Goal: Task Accomplishment & Management: Complete application form

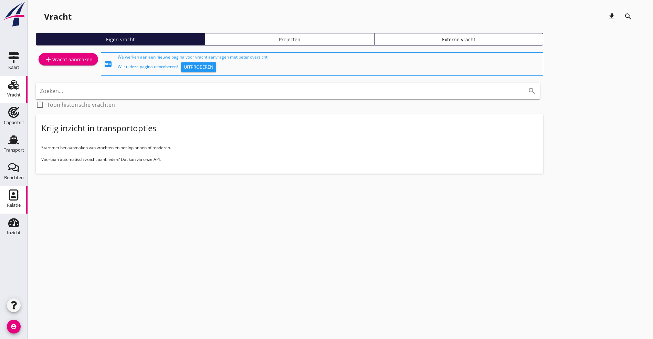
click at [15, 195] on icon "Relatie" at bounding box center [13, 194] width 11 height 11
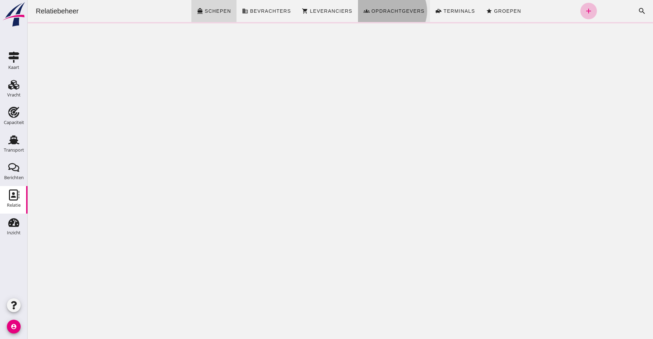
click at [397, 11] on span "Opdrachtgevers" at bounding box center [398, 11] width 54 height 6
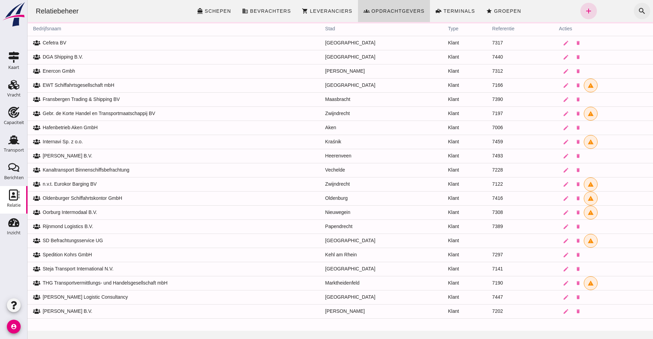
click at [638, 7] on icon "search" at bounding box center [642, 11] width 8 height 8
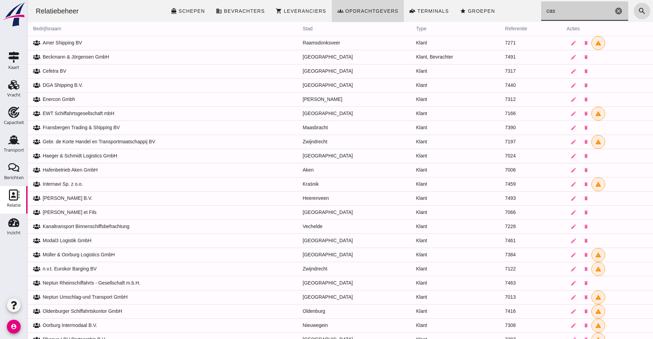
type input "case"
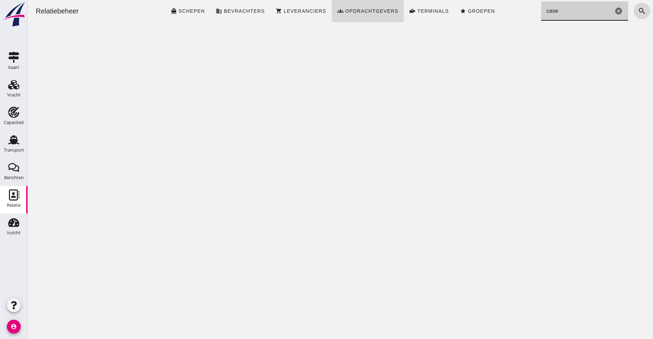
click at [615, 12] on icon "cancel" at bounding box center [619, 11] width 8 height 8
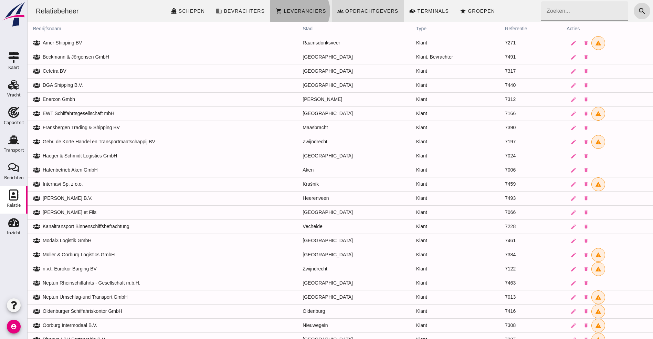
click at [311, 7] on link "shopping_cart Leveranciers" at bounding box center [300, 11] width 61 height 22
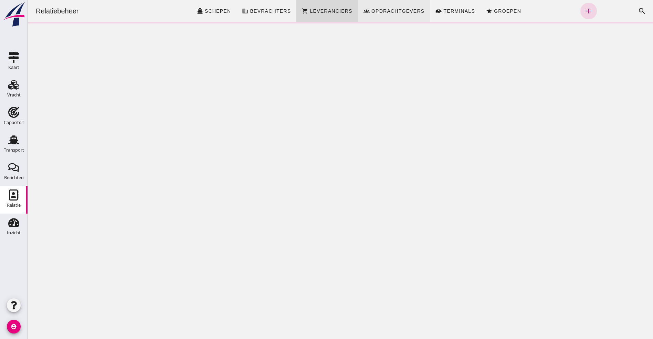
click at [390, 4] on link "groups Opdrachtgevers" at bounding box center [394, 11] width 72 height 22
click at [585, 10] on icon "add" at bounding box center [589, 11] width 8 height 8
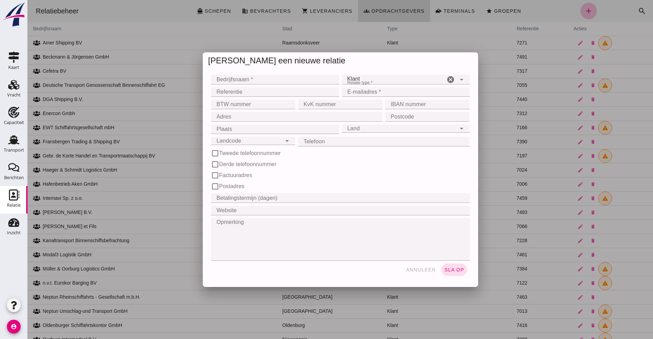
click at [247, 78] on div at bounding box center [341, 169] width 626 height 339
click at [215, 82] on div at bounding box center [341, 169] width 626 height 339
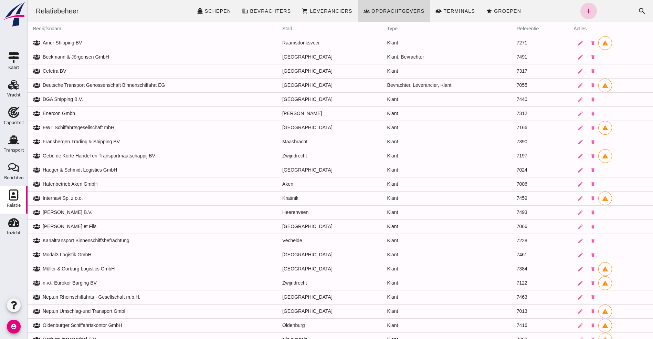
click at [585, 11] on icon "add" at bounding box center [589, 11] width 8 height 8
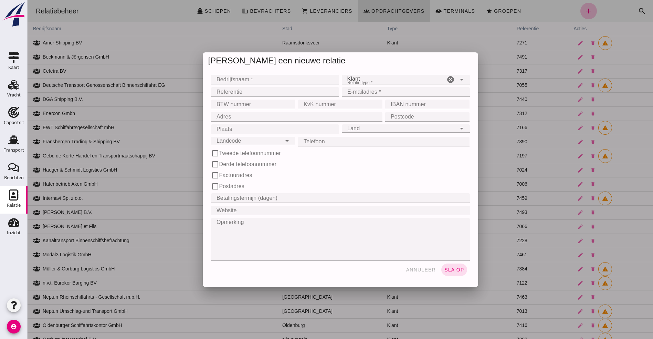
click at [238, 82] on input "Bedrijfsnaam *" at bounding box center [273, 80] width 124 height 10
type input "Zijderlaan Bulk Trading B.V."
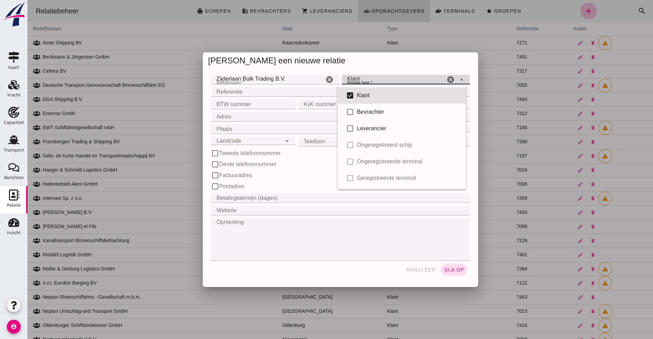
click at [458, 76] on icon "arrow_drop_down" at bounding box center [462, 79] width 8 height 8
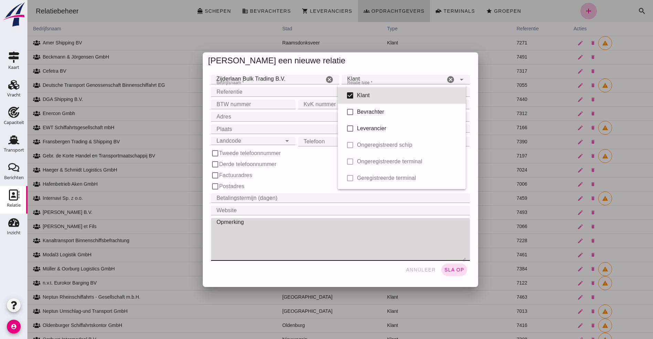
click at [422, 224] on textarea "Opmerking" at bounding box center [338, 239] width 255 height 43
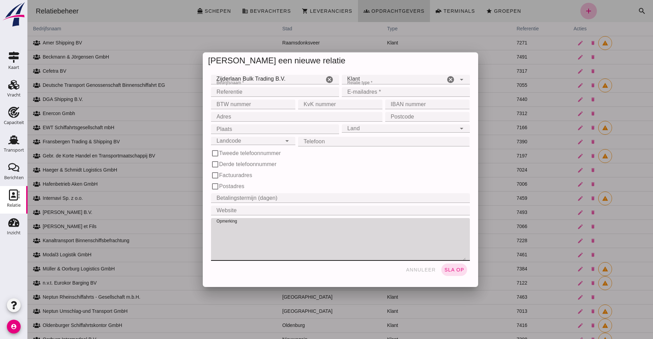
click at [369, 91] on input "E-mailadres *" at bounding box center [404, 92] width 124 height 10
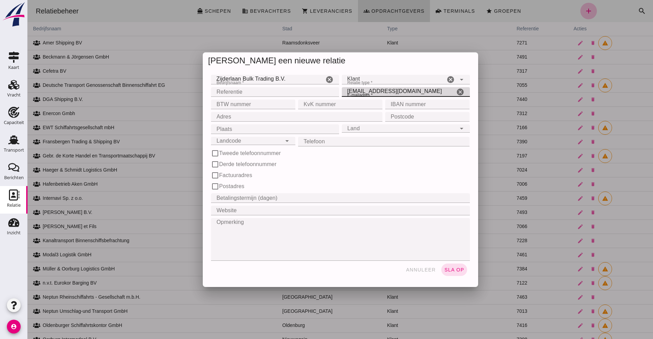
type input "[EMAIL_ADDRESS][DOMAIN_NAME]"
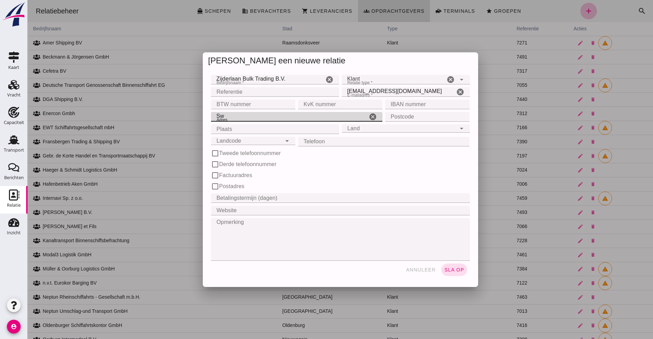
type input "S"
type input "d"
type input "[STREET_ADDRESS]"
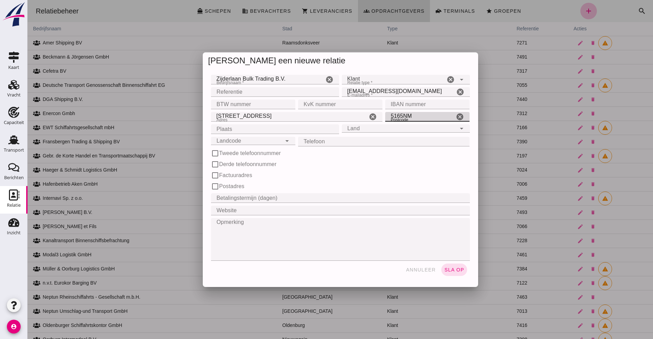
type input "5165NM"
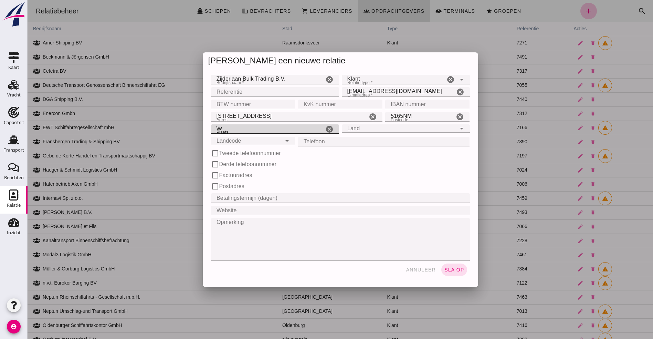
type input "\"
type input "Waspik"
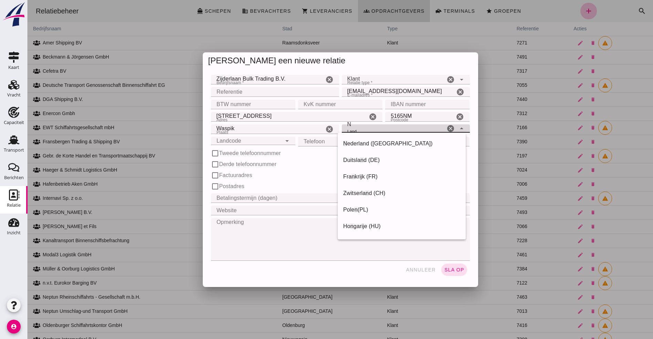
type input "[GEOGRAPHIC_DATA]"
click at [458, 126] on icon "arrow_drop_down" at bounding box center [462, 128] width 8 height 8
click at [366, 142] on div "Nederland ([GEOGRAPHIC_DATA])" at bounding box center [404, 143] width 122 height 8
type input "Nederland ([GEOGRAPHIC_DATA])"
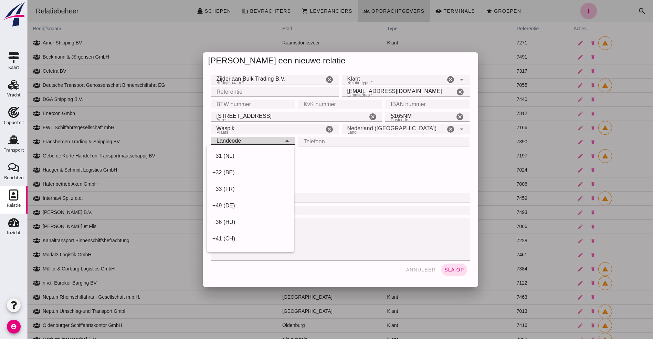
click at [234, 143] on div "Landcode Landcode" at bounding box center [246, 141] width 71 height 8
click at [239, 152] on div "+31 (NL)" at bounding box center [250, 156] width 76 height 8
type input "+31 (NL)"
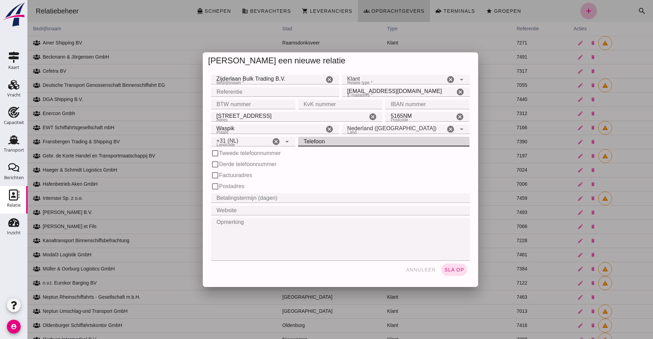
click at [346, 142] on input "Telefoon" at bounding box center [382, 142] width 168 height 10
type input "[PHONE_NUMBER]"
click at [458, 270] on span "sla op" at bounding box center [454, 270] width 20 height 6
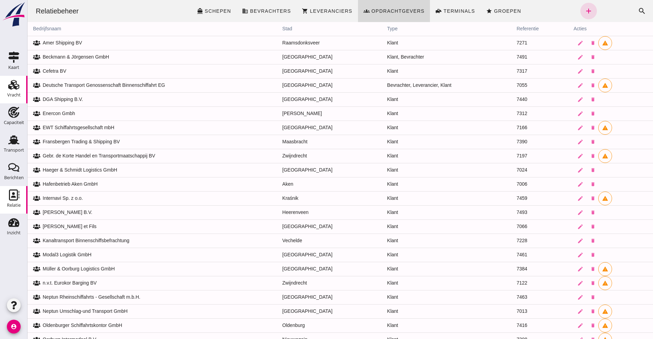
click at [8, 82] on div "Vracht" at bounding box center [14, 84] width 17 height 11
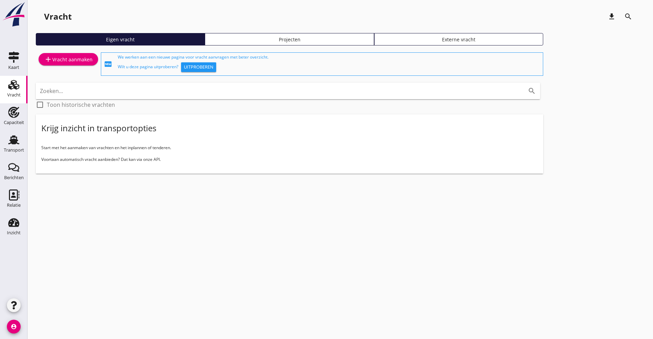
click at [72, 62] on div "add Vracht aanmaken" at bounding box center [68, 59] width 49 height 8
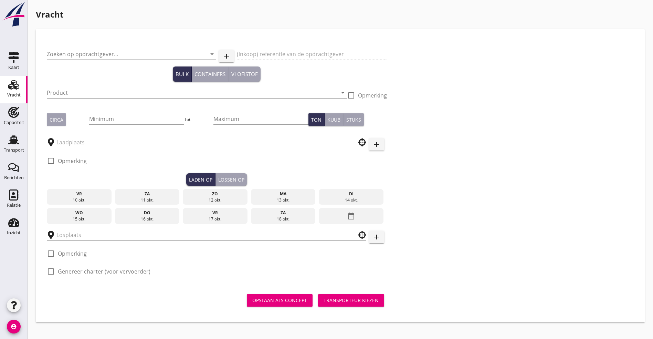
click at [68, 54] on input "Zoeken op opdrachtgever..." at bounding box center [122, 54] width 150 height 11
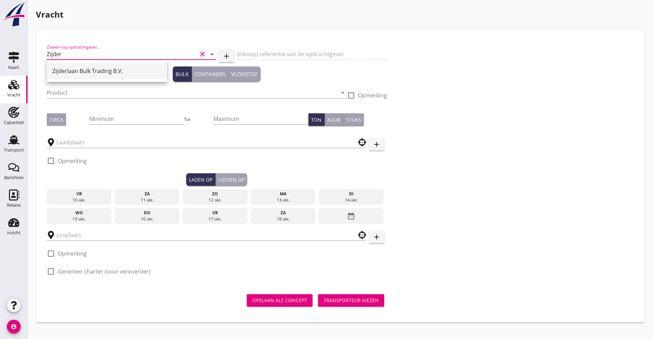
click at [111, 69] on div "Zijderlaan Bulk Trading B.V." at bounding box center [106, 71] width 109 height 8
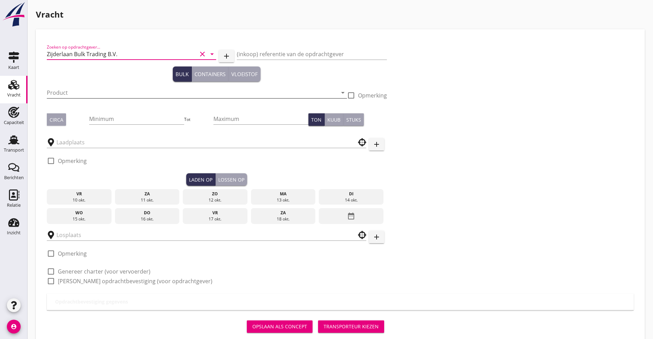
type input "Zijderlaan Bulk Trading B.V."
click at [102, 93] on input "Product" at bounding box center [192, 92] width 291 height 11
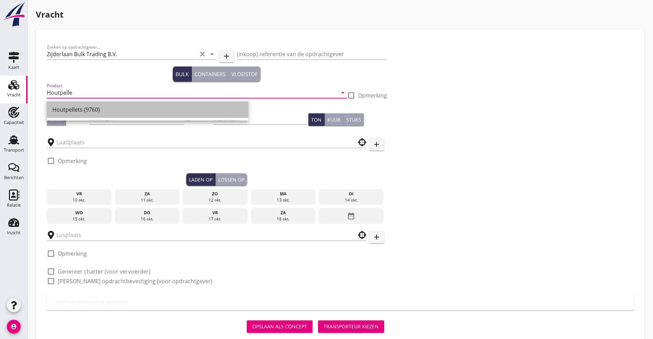
click at [69, 110] on div "Houtpellets (9760)" at bounding box center [147, 109] width 190 height 8
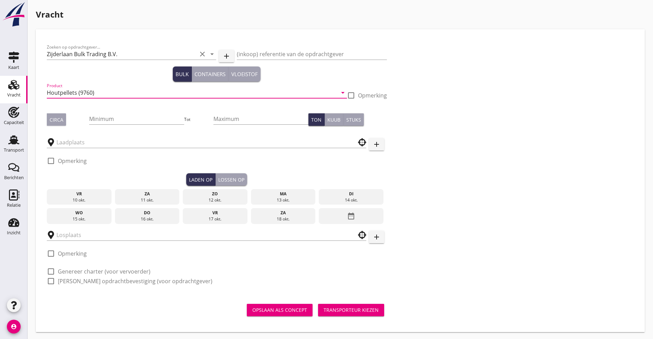
type input "Houtpellets (9760)"
click at [63, 116] on div "Circa" at bounding box center [57, 119] width 14 height 7
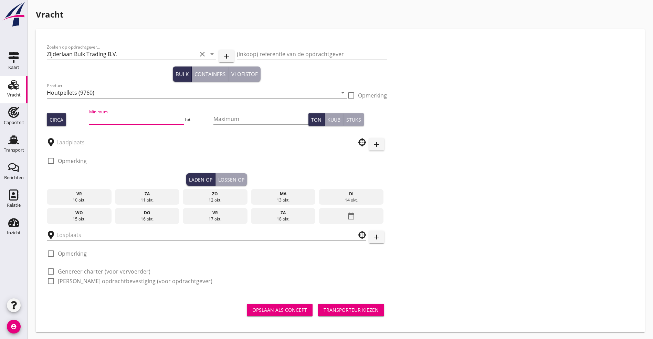
click at [96, 117] on input "Minimum" at bounding box center [136, 118] width 95 height 11
type input "1200"
click at [213, 117] on input "Maximum" at bounding box center [260, 118] width 95 height 11
type input "1500"
click at [96, 143] on input "text" at bounding box center [201, 142] width 291 height 11
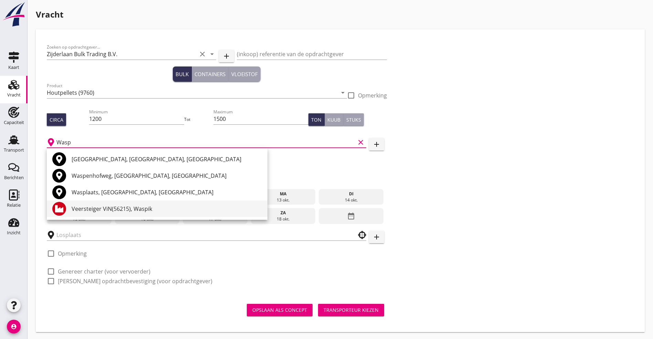
click at [92, 210] on div "Veersteiger ViN(56215), Waspik" at bounding box center [167, 209] width 190 height 8
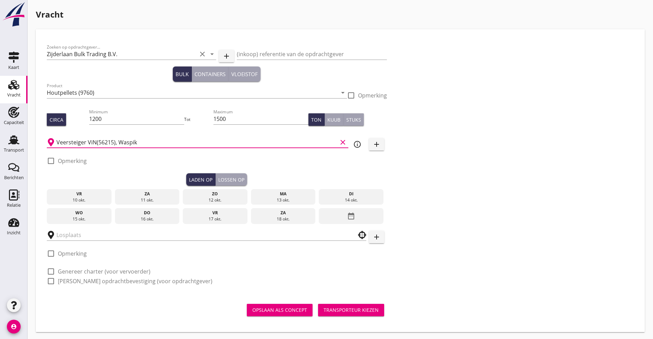
type input "Veersteiger ViN(56215), Waspik"
drag, startPoint x: 50, startPoint y: 268, endPoint x: 54, endPoint y: 279, distance: 12.7
click at [50, 268] on div at bounding box center [51, 271] width 12 height 12
checkbox input "true"
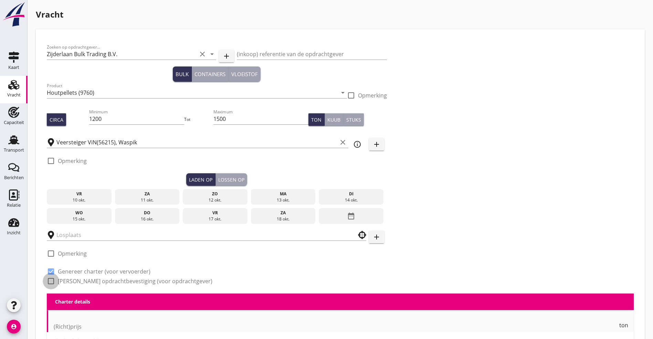
click at [54, 279] on div at bounding box center [51, 281] width 12 height 12
checkbox input "true"
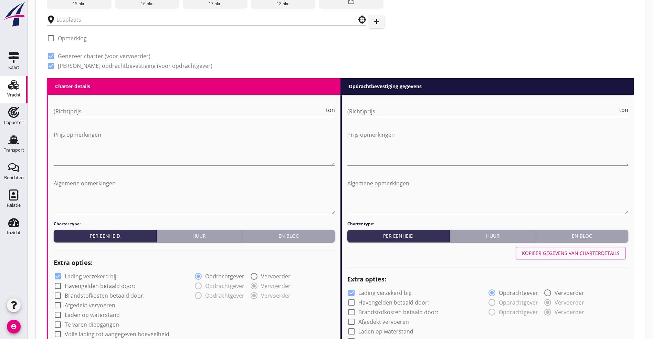
scroll to position [258, 0]
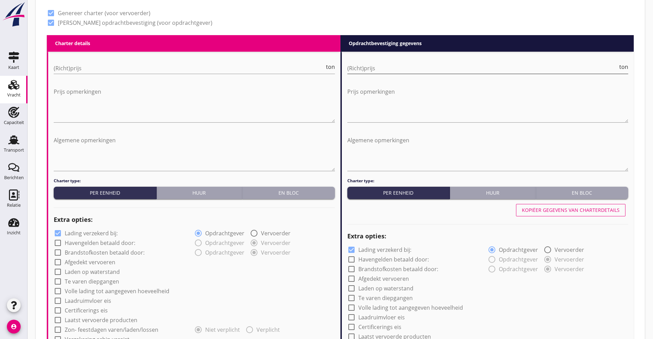
click at [433, 63] on input "(Richt)prijs" at bounding box center [482, 68] width 271 height 11
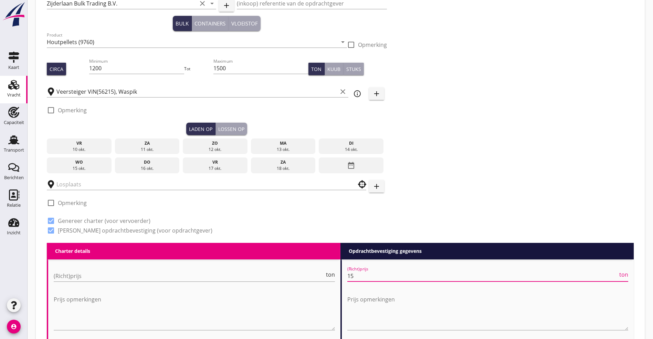
scroll to position [0, 0]
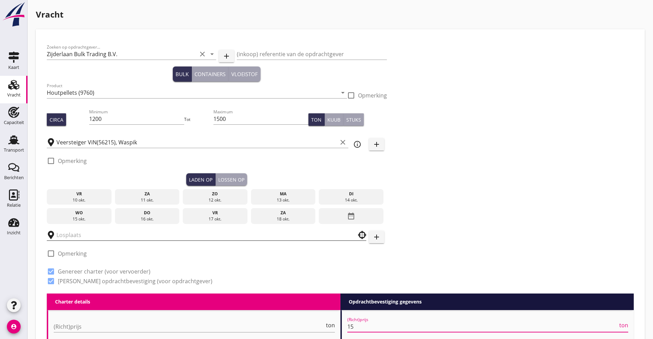
type input "15"
click at [75, 235] on input "text" at bounding box center [201, 234] width 291 height 11
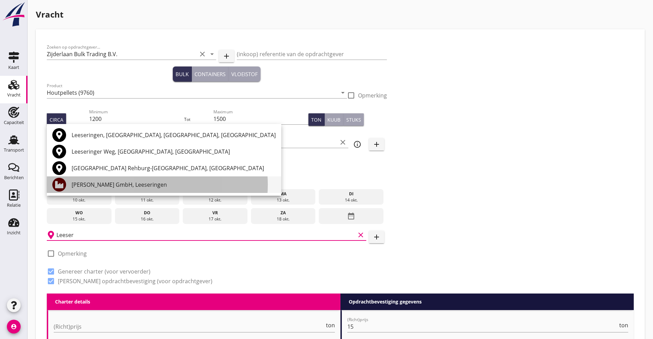
click at [100, 183] on div "[PERSON_NAME] GmbH, Leeseringen" at bounding box center [174, 184] width 204 height 8
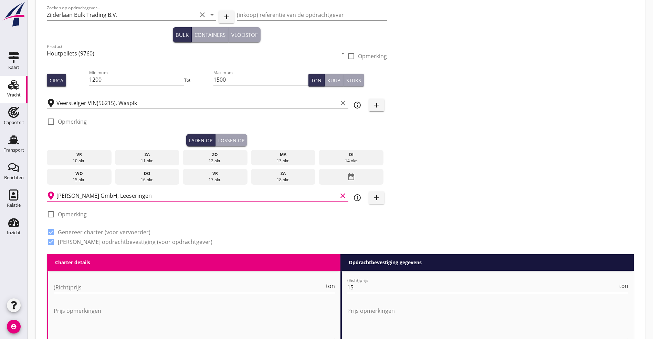
scroll to position [155, 0]
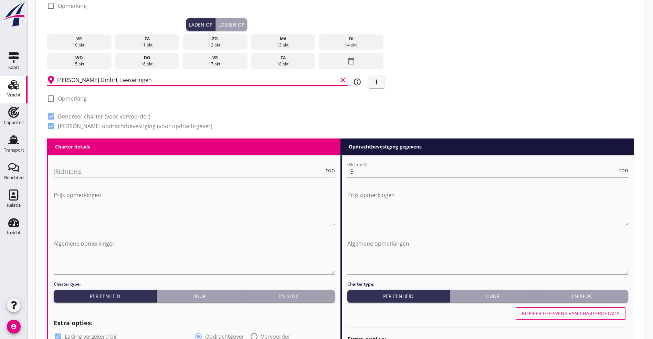
type input "[PERSON_NAME] GmbH, Leeseringen"
click at [387, 168] on input "15" at bounding box center [482, 171] width 271 height 11
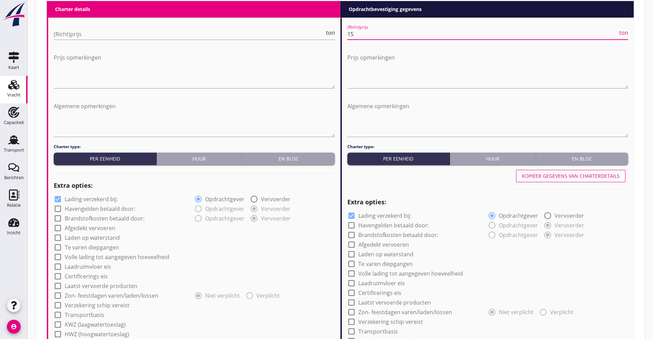
scroll to position [413, 0]
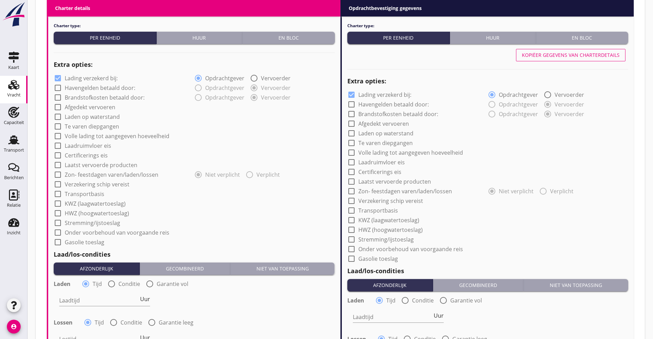
click at [349, 152] on div at bounding box center [352, 153] width 12 height 12
checkbox input "true"
click at [353, 120] on div at bounding box center [352, 124] width 12 height 12
checkbox input "true"
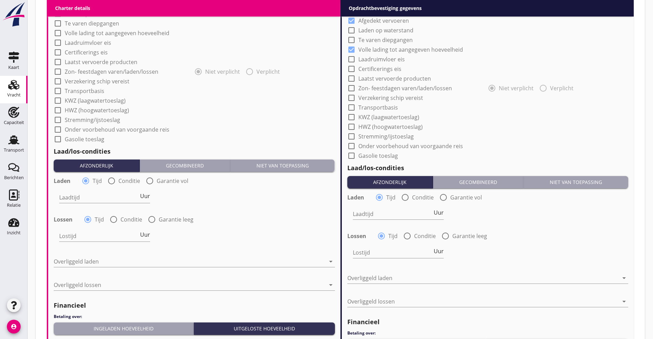
scroll to position [516, 0]
click at [367, 215] on input "Laadtijd" at bounding box center [393, 213] width 80 height 11
click at [436, 210] on span "Uur" at bounding box center [439, 212] width 10 height 6
type input "2"
click at [384, 248] on input "Lostijd" at bounding box center [393, 252] width 80 height 11
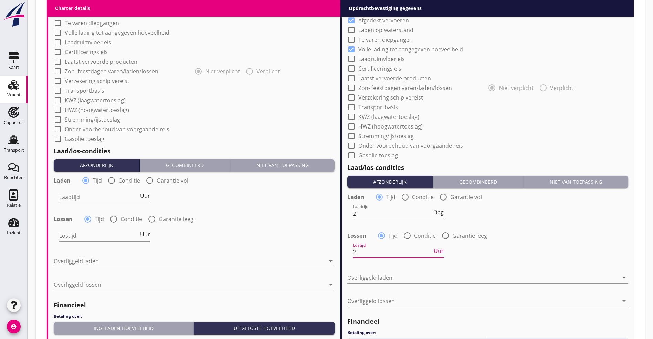
click at [436, 250] on span "Uur" at bounding box center [439, 251] width 10 height 6
type input "2"
click at [363, 275] on div at bounding box center [483, 277] width 272 height 11
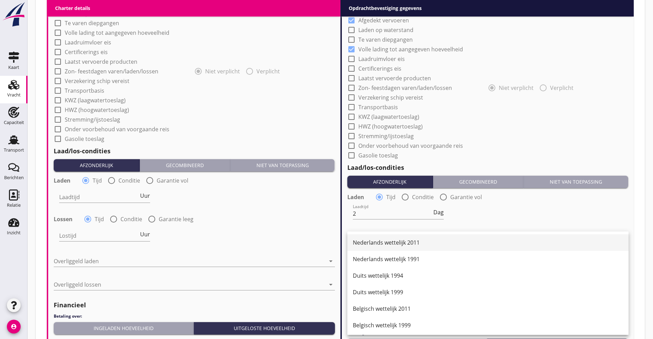
click at [377, 243] on div "Nederlands wettelijk 2011" at bounding box center [488, 242] width 270 height 8
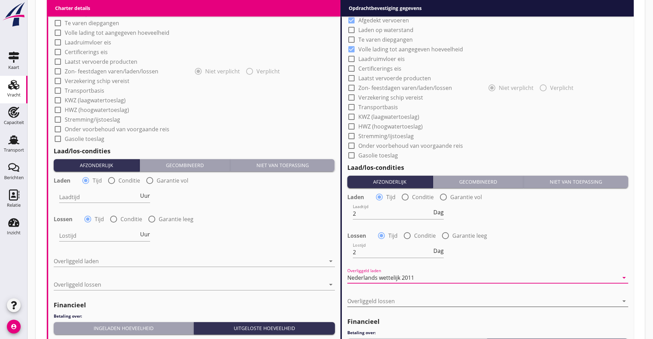
click at [371, 295] on div at bounding box center [483, 300] width 272 height 11
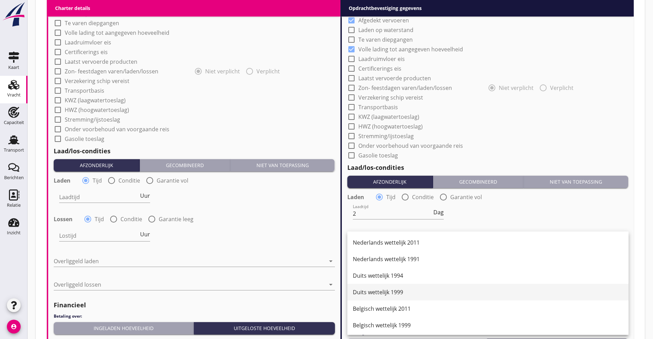
click at [373, 288] on div "Duits wettelijk 1999" at bounding box center [488, 292] width 270 height 17
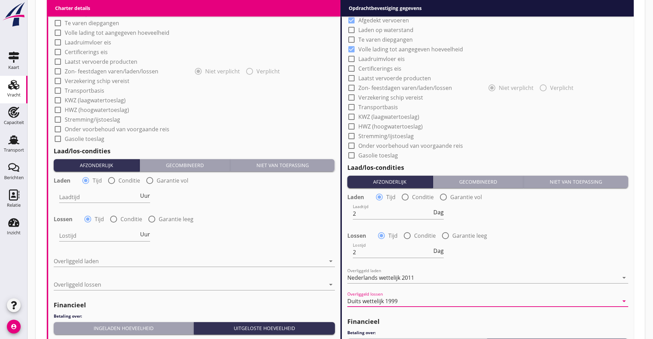
click at [353, 134] on div at bounding box center [352, 136] width 12 height 12
checkbox input "true"
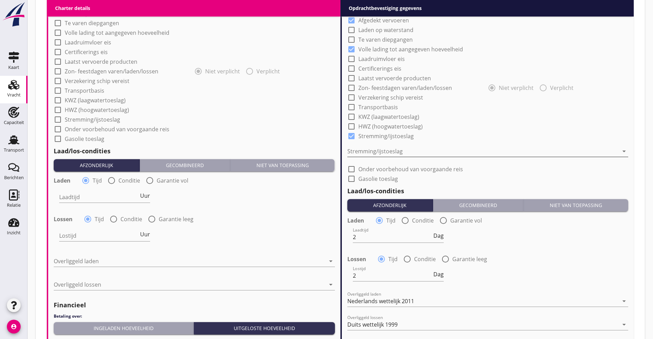
click at [367, 149] on div at bounding box center [483, 151] width 272 height 11
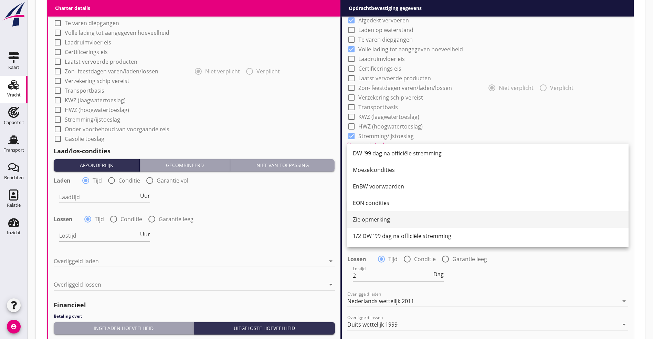
scroll to position [568, 0]
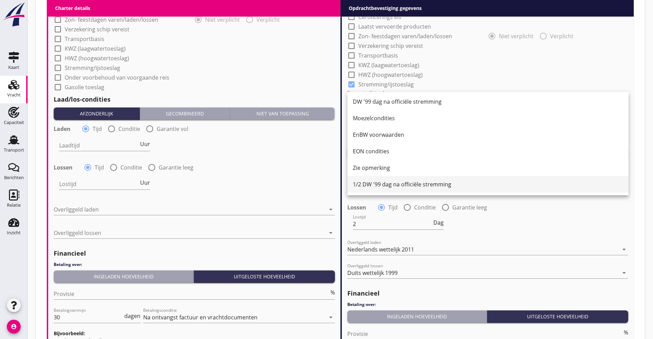
click at [396, 179] on div "1/2 DW '99 dag na officiële stremming" at bounding box center [488, 184] width 270 height 17
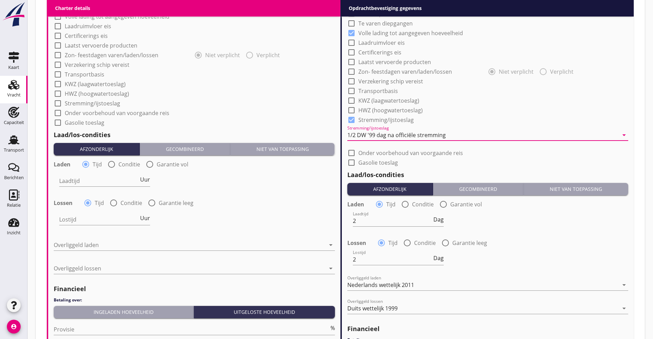
scroll to position [516, 0]
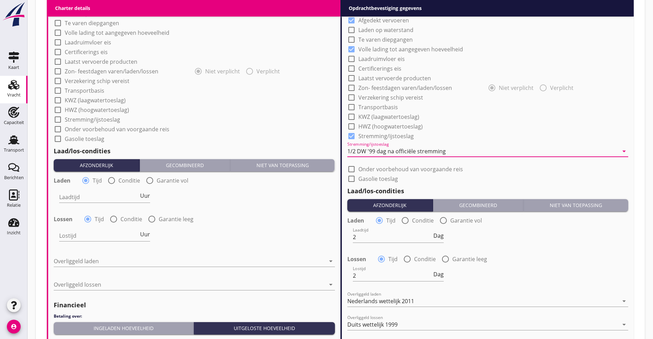
click at [362, 106] on label "Transportbasis" at bounding box center [378, 107] width 40 height 7
checkbox input "true"
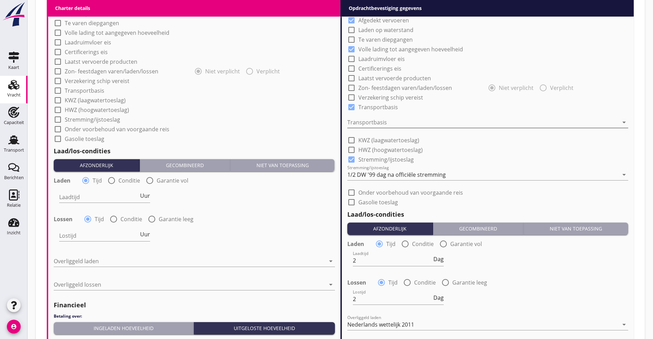
click at [370, 124] on div at bounding box center [483, 122] width 272 height 11
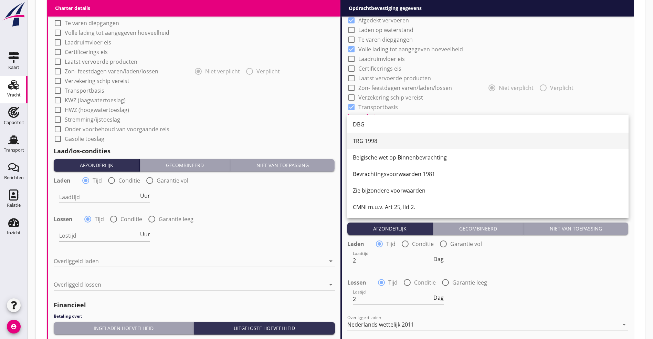
scroll to position [0, 0]
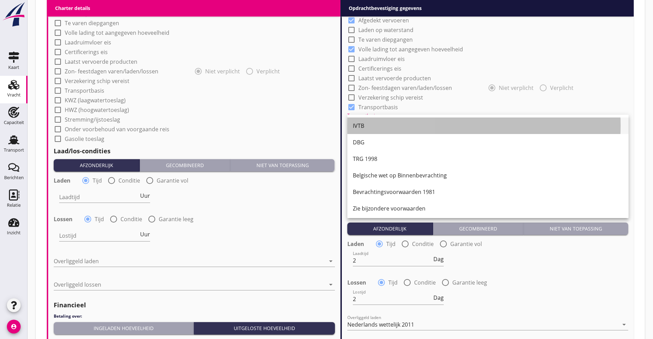
click at [367, 122] on div "IVTB" at bounding box center [488, 126] width 270 height 8
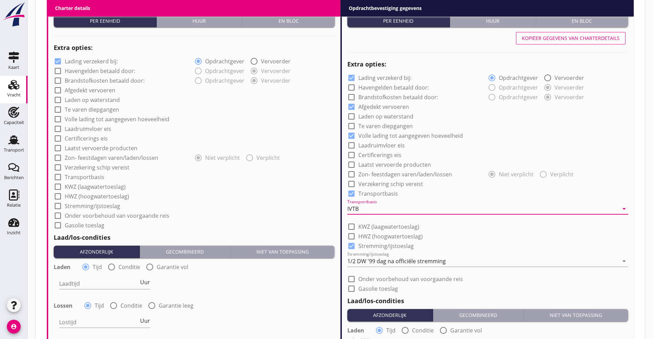
scroll to position [413, 0]
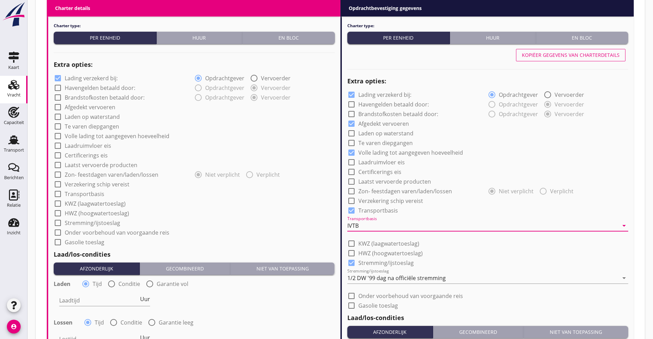
click at [352, 198] on div at bounding box center [352, 201] width 12 height 12
checkbox input "true"
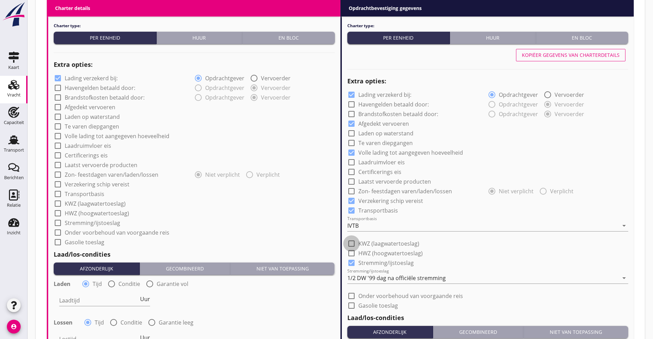
click at [350, 241] on div at bounding box center [352, 244] width 12 height 12
checkbox input "true"
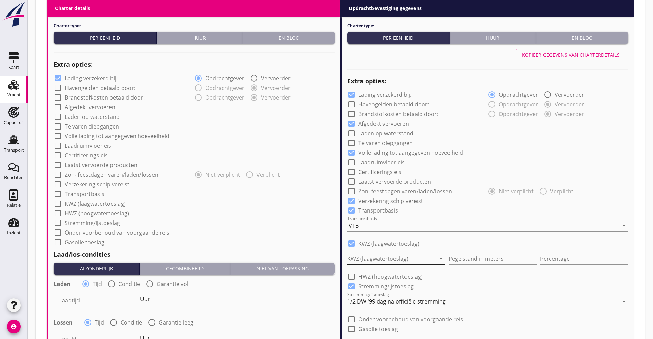
click at [373, 255] on div at bounding box center [391, 258] width 88 height 11
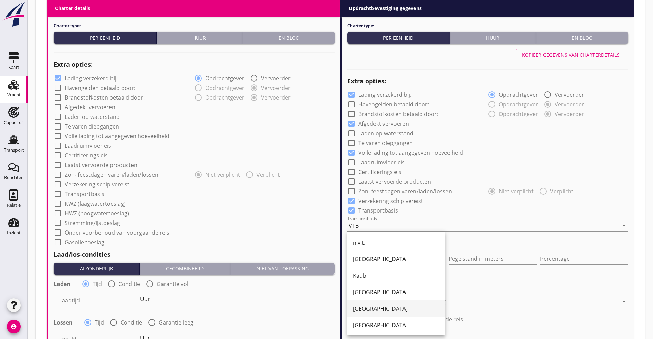
click at [368, 310] on div "[GEOGRAPHIC_DATA]" at bounding box center [396, 308] width 87 height 8
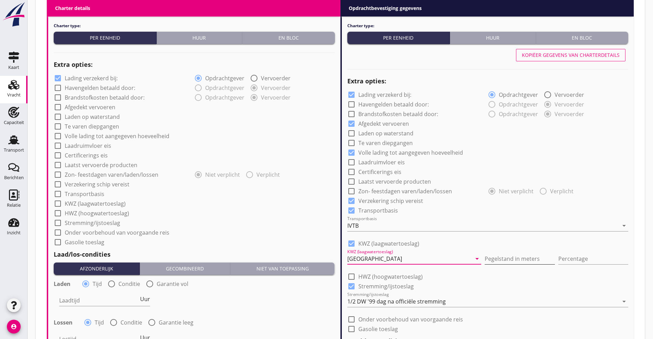
click at [521, 260] on input "Pegelstand in meters" at bounding box center [520, 258] width 70 height 11
click at [486, 256] on input "Pegelstand in meters" at bounding box center [520, 258] width 70 height 11
type input "2.50"
click at [579, 253] on input "Percentage" at bounding box center [593, 258] width 70 height 11
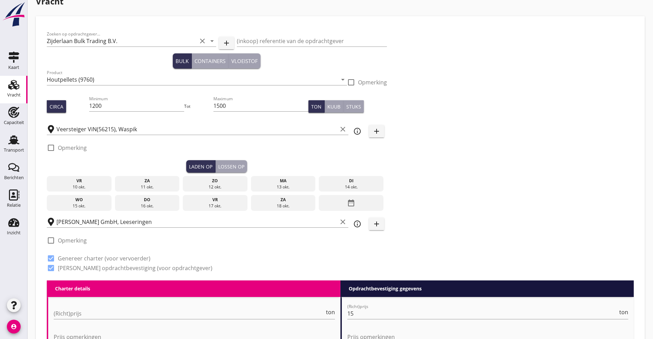
scroll to position [0, 0]
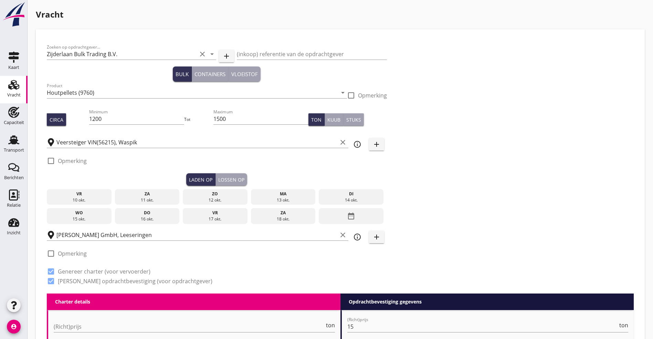
type input "10"
click at [345, 97] on div at bounding box center [351, 96] width 12 height 12
checkbox input "true"
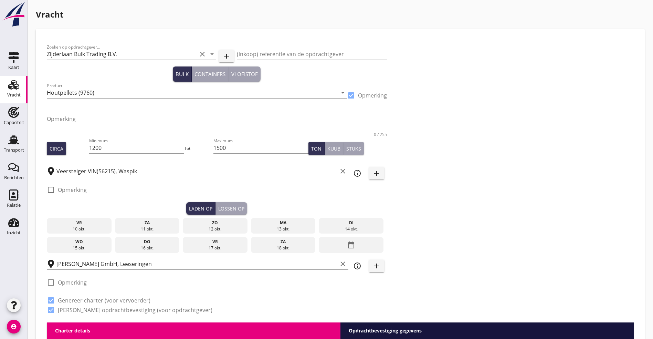
click at [76, 127] on textarea "Opmerking" at bounding box center [217, 121] width 340 height 17
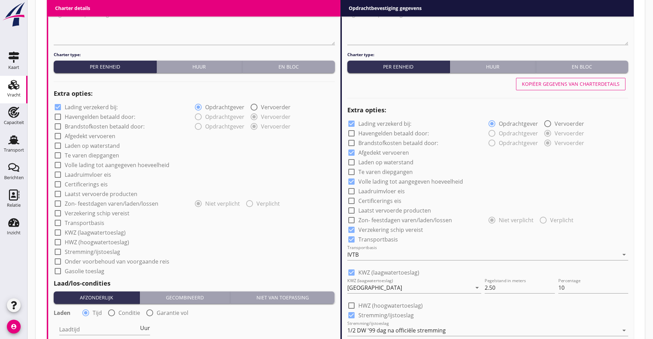
scroll to position [465, 0]
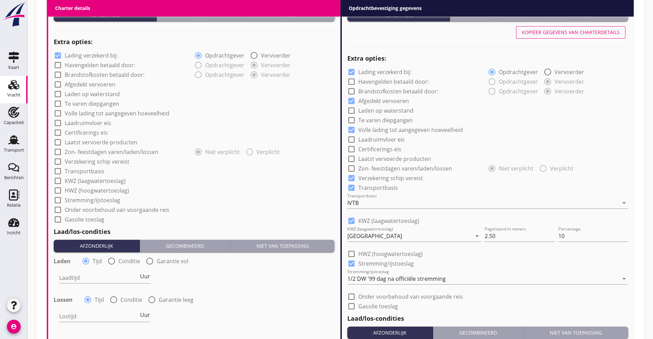
type textarea "Opgegeven HL gewicht ±65kgs/hl"
click at [66, 110] on label "Volle lading tot aangegeven hoeveelheid" at bounding box center [117, 113] width 105 height 7
checkbox input "true"
click at [56, 83] on div at bounding box center [58, 85] width 12 height 12
checkbox input "true"
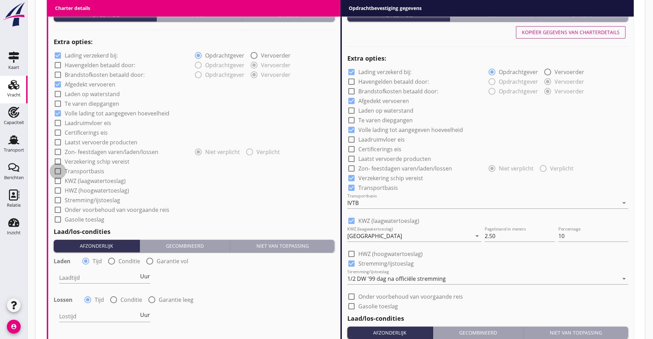
click at [61, 169] on div at bounding box center [58, 171] width 12 height 12
checkbox input "true"
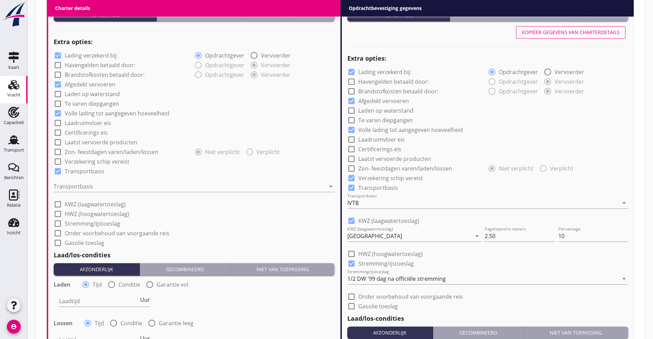
click at [67, 157] on div "check_box_outline_blank Verzekering schip vereist" at bounding box center [92, 161] width 76 height 8
click at [59, 158] on div at bounding box center [58, 162] width 12 height 12
checkbox input "true"
click at [67, 181] on div at bounding box center [190, 186] width 272 height 11
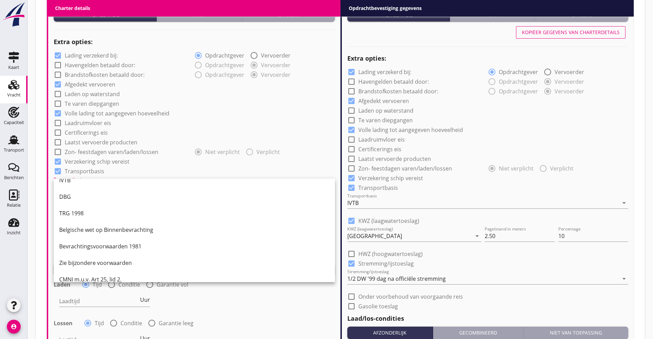
scroll to position [18, 0]
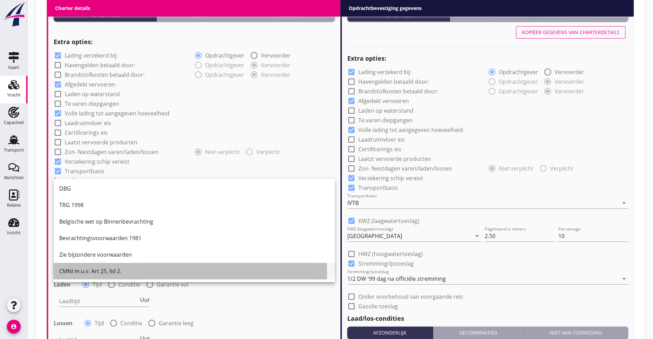
click at [80, 270] on div "CMNI m.u.v. Art 25, lid 2." at bounding box center [194, 271] width 270 height 8
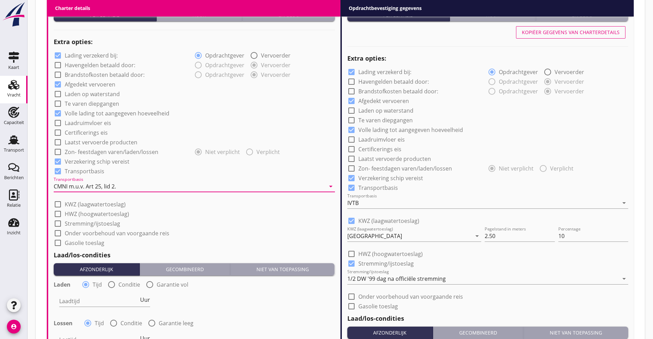
click at [56, 210] on div at bounding box center [58, 214] width 12 height 12
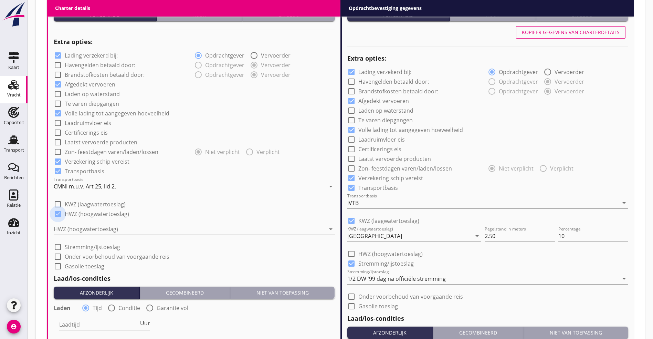
click at [56, 210] on div at bounding box center [58, 214] width 12 height 12
checkbox input "false"
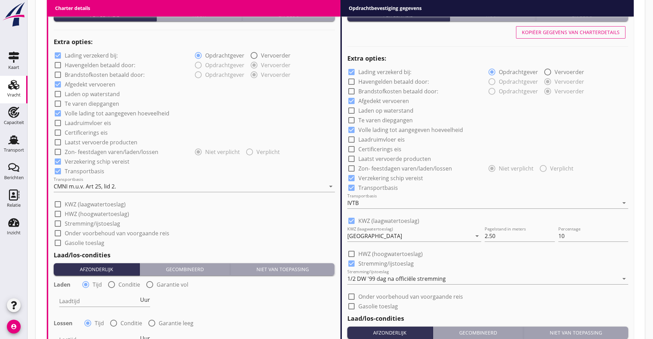
click at [58, 201] on div at bounding box center [58, 204] width 12 height 12
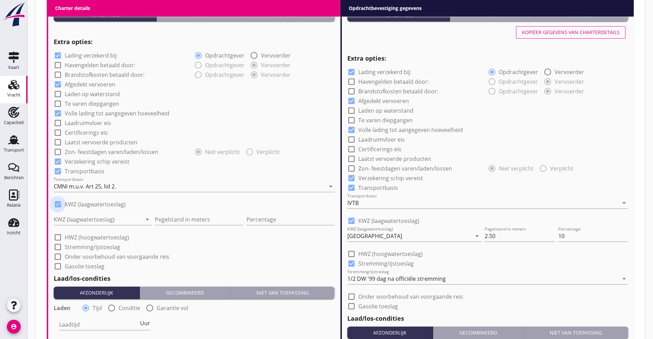
checkbox input "true"
click at [85, 214] on div at bounding box center [98, 219] width 88 height 11
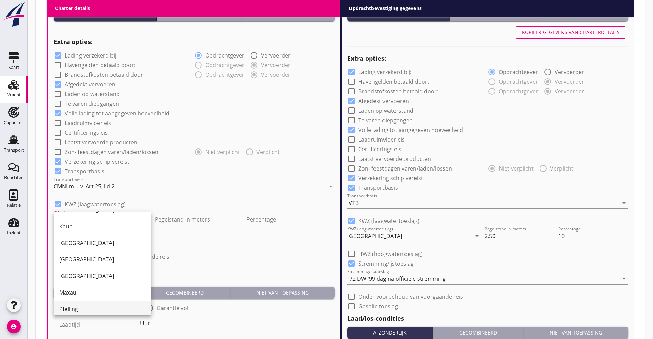
scroll to position [0, 0]
drag, startPoint x: 68, startPoint y: 285, endPoint x: 108, endPoint y: 272, distance: 41.8
click at [69, 285] on div "[GEOGRAPHIC_DATA]" at bounding box center [102, 289] width 87 height 8
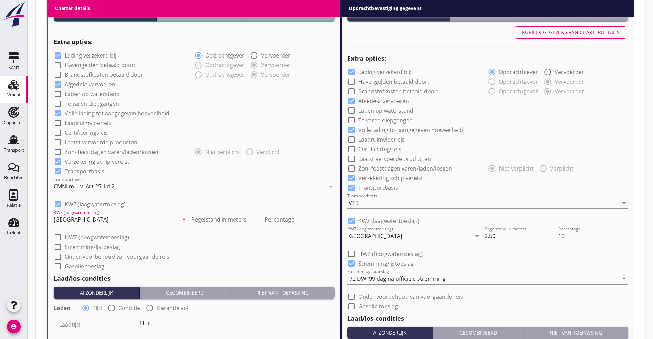
click at [191, 220] on input "Pegelstand in meters" at bounding box center [226, 219] width 70 height 11
type input "2.50"
click at [269, 217] on input "Percentage" at bounding box center [300, 219] width 70 height 11
type input "10"
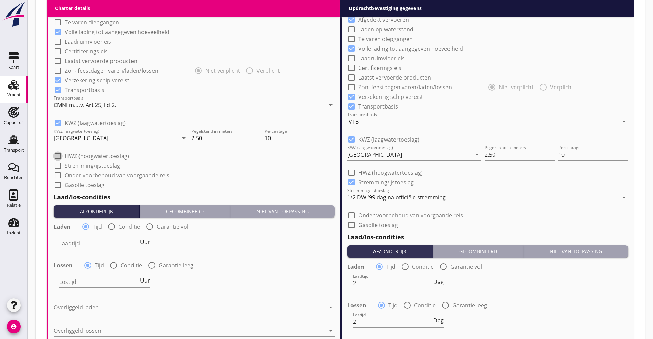
scroll to position [568, 0]
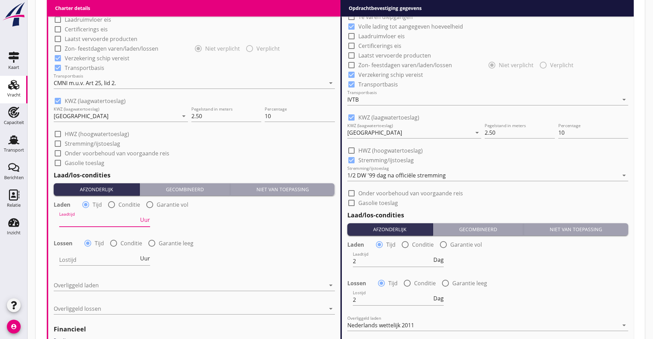
click at [71, 221] on input "Laadtijd" at bounding box center [99, 221] width 80 height 11
type input "48"
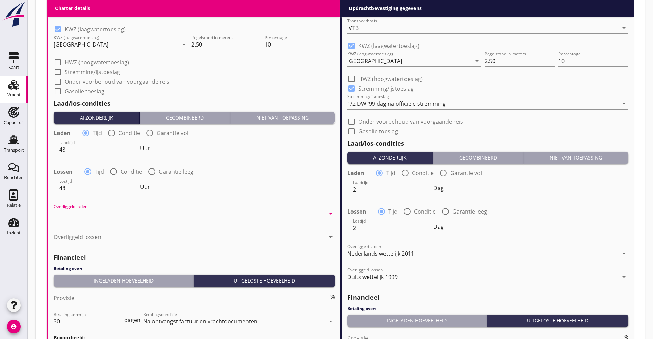
scroll to position [723, 0]
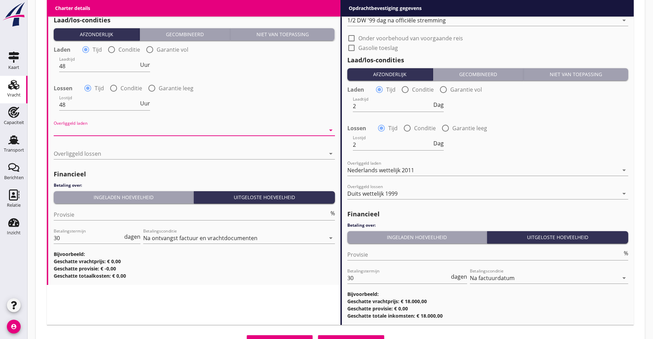
click at [92, 126] on div at bounding box center [190, 130] width 272 height 11
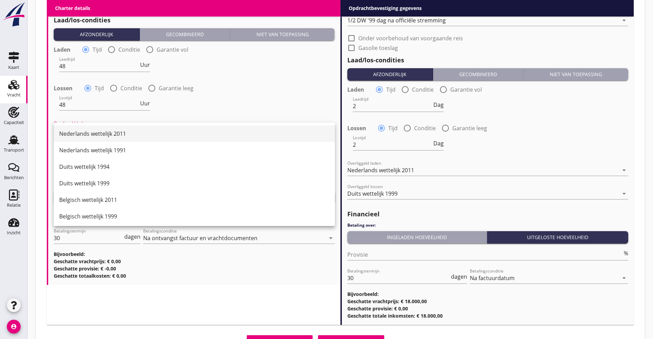
click at [89, 138] on div "Nederlands wettelijk 2011" at bounding box center [194, 133] width 270 height 17
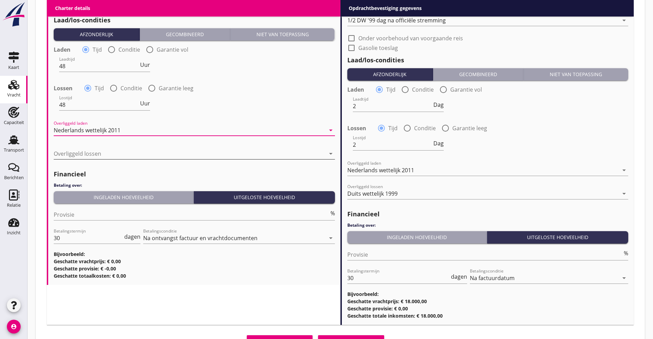
click at [87, 155] on div at bounding box center [190, 153] width 272 height 11
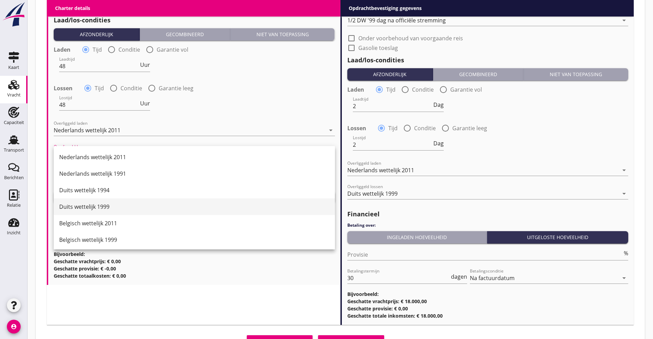
click at [94, 206] on div "Duits wettelijk 1999" at bounding box center [194, 206] width 270 height 8
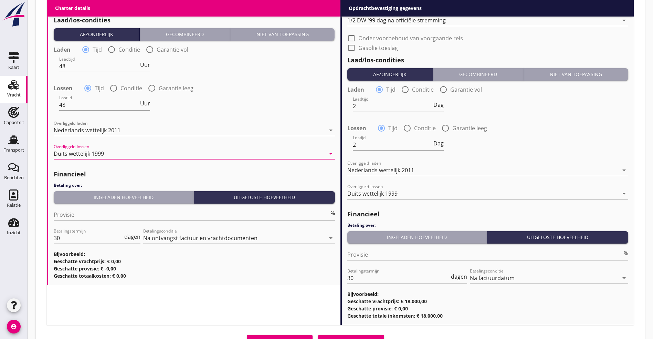
drag, startPoint x: 96, startPoint y: 206, endPoint x: 100, endPoint y: 197, distance: 10.0
click at [96, 205] on div "Provisie %" at bounding box center [194, 216] width 281 height 22
drag, startPoint x: 100, startPoint y: 197, endPoint x: 180, endPoint y: 196, distance: 79.9
click at [101, 196] on div "Ingeladen hoeveelheid" at bounding box center [123, 197] width 134 height 7
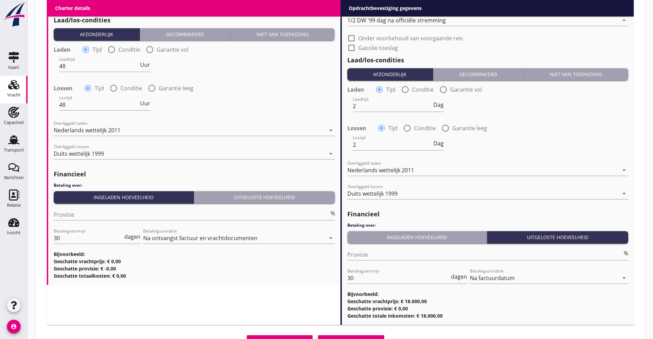
click at [424, 235] on div "Ingeladen hoeveelheid" at bounding box center [417, 236] width 134 height 7
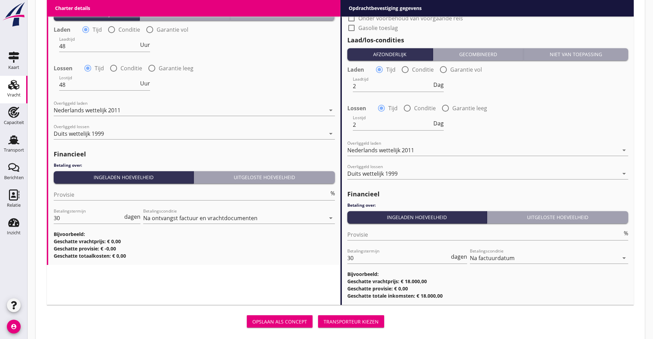
scroll to position [754, 0]
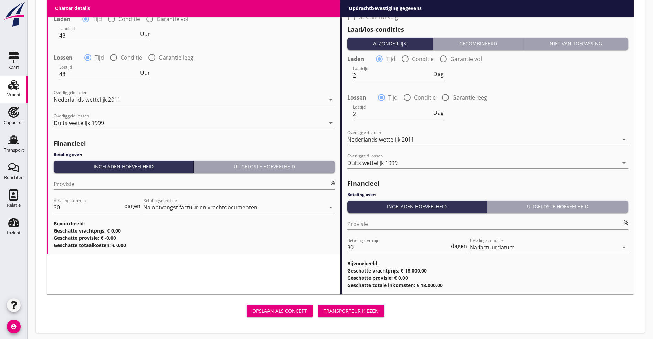
click at [252, 307] on div "Opslaan als concept" at bounding box center [279, 310] width 55 height 7
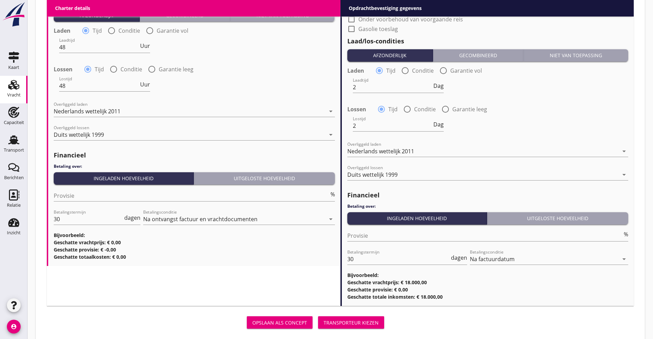
scroll to position [765, 0]
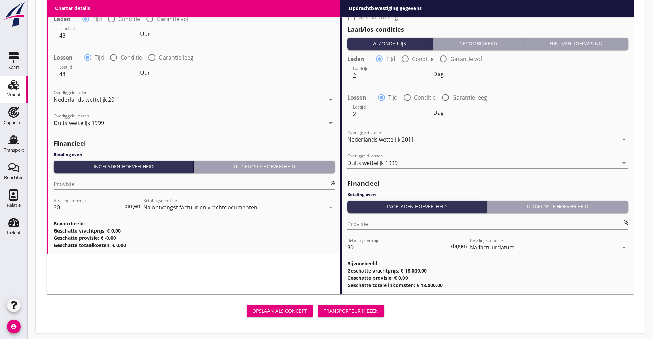
click at [252, 310] on div "Opslaan als concept" at bounding box center [279, 310] width 55 height 7
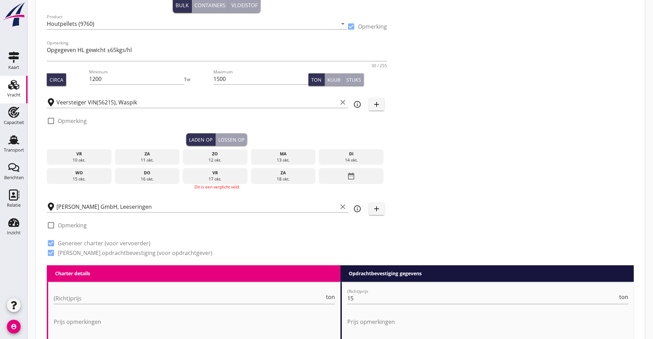
scroll to position [42, 0]
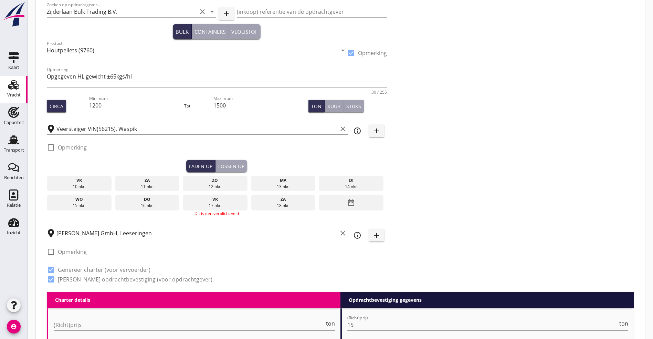
click at [347, 199] on icon "date_range" at bounding box center [351, 202] width 8 height 12
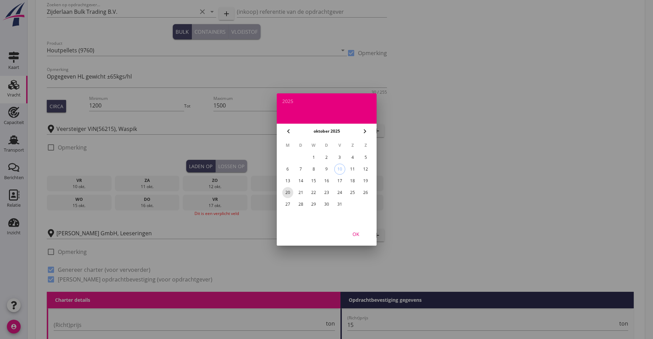
drag, startPoint x: 288, startPoint y: 191, endPoint x: 345, endPoint y: 190, distance: 57.5
click at [345, 190] on tr "20 21 22 23 24 25 26" at bounding box center [327, 192] width 90 height 11
click at [285, 194] on div "20" at bounding box center [287, 192] width 11 height 11
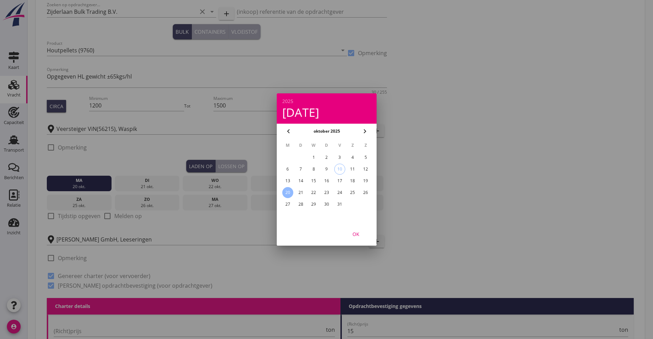
drag, startPoint x: 301, startPoint y: 191, endPoint x: 343, endPoint y: 191, distance: 42.7
click at [343, 190] on tr "20 21 22 23 24 25 26" at bounding box center [327, 192] width 90 height 11
click at [343, 191] on div "24" at bounding box center [339, 192] width 11 height 11
click at [286, 190] on div "20" at bounding box center [287, 192] width 11 height 11
click at [361, 231] on div "OK" at bounding box center [355, 233] width 19 height 7
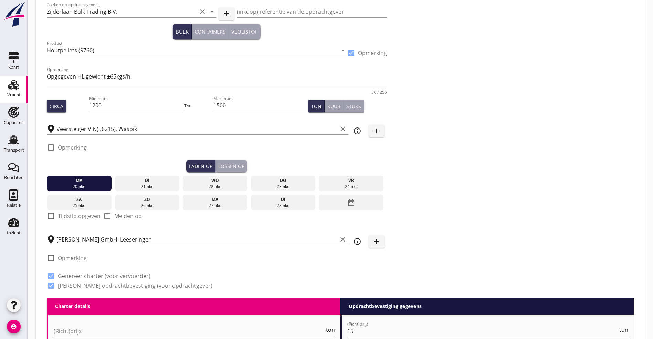
click at [69, 181] on div "ma" at bounding box center [79, 180] width 61 height 6
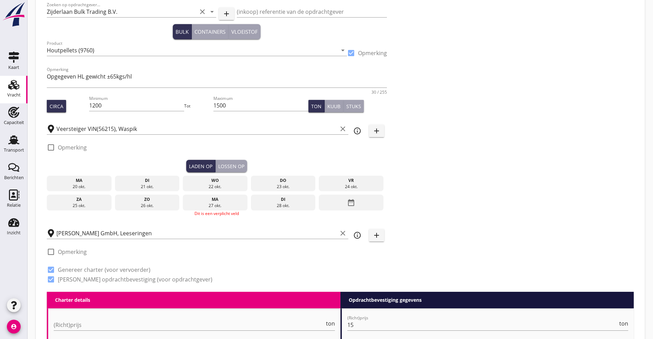
click at [69, 181] on div "ma" at bounding box center [79, 180] width 61 height 6
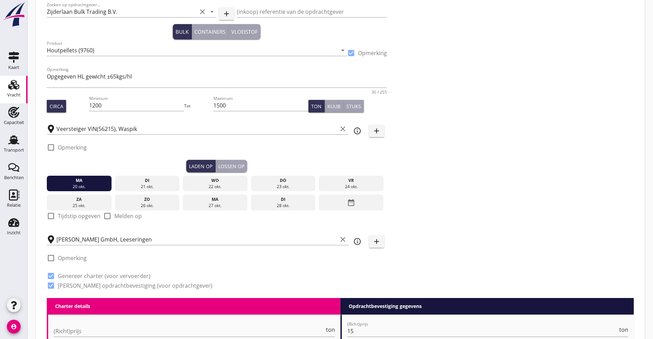
click at [321, 180] on div "vr" at bounding box center [351, 180] width 61 height 6
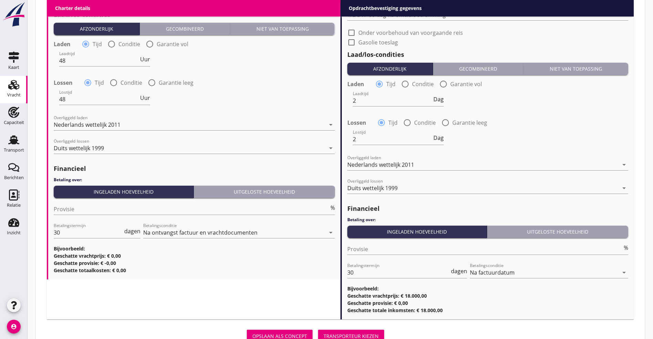
scroll to position [754, 0]
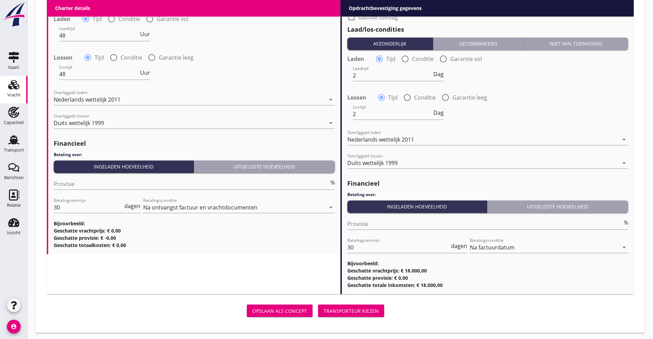
click at [252, 307] on div "Opslaan als concept" at bounding box center [279, 310] width 55 height 7
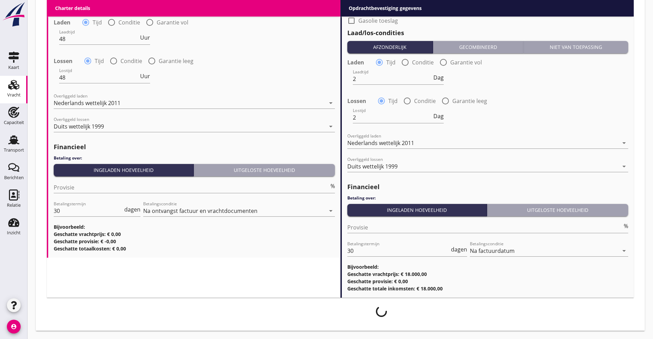
scroll to position [748, 0]
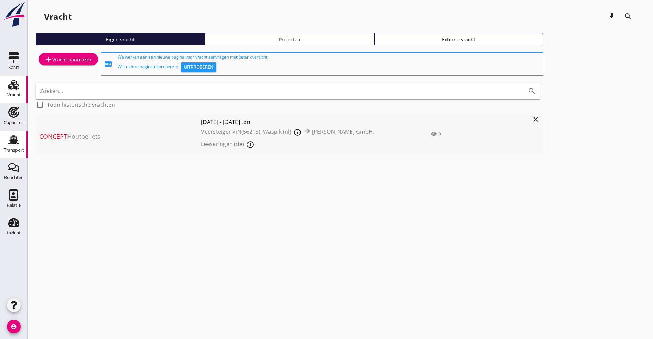
click at [15, 145] on icon "Transport" at bounding box center [13, 139] width 11 height 11
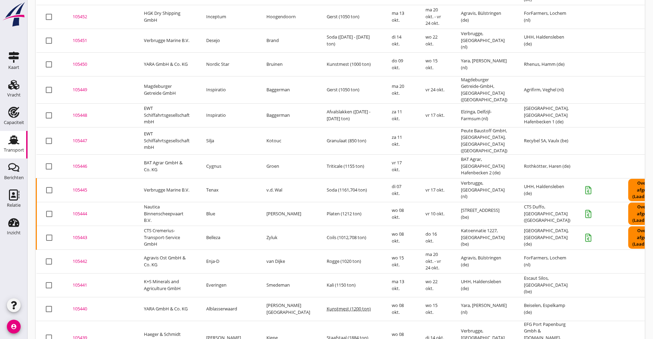
scroll to position [395, 0]
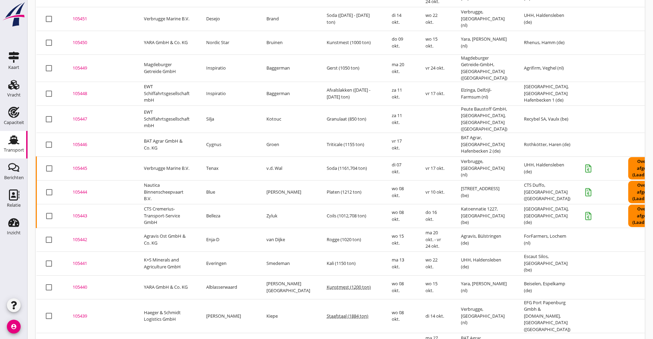
click at [82, 180] on td "105444 upload_file Drop hier uw bestand om het aan het dossier toe te voegen" at bounding box center [99, 192] width 71 height 24
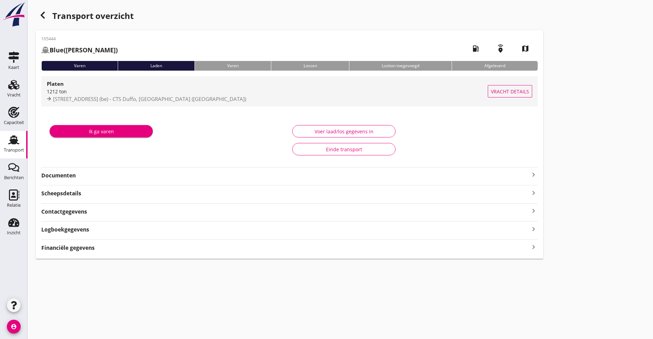
click at [66, 85] on div "Platen" at bounding box center [267, 84] width 441 height 8
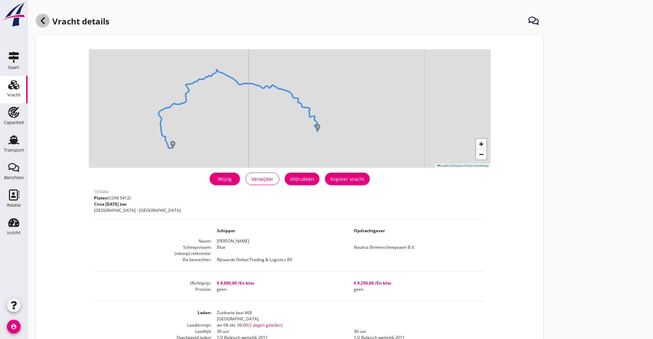
click at [39, 17] on icon at bounding box center [43, 21] width 8 height 8
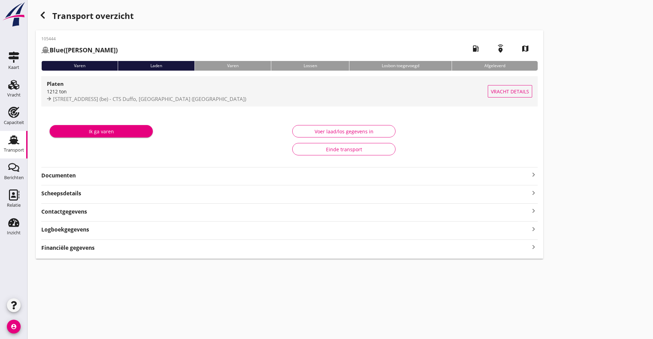
click at [102, 88] on div "Platen" at bounding box center [267, 84] width 441 height 8
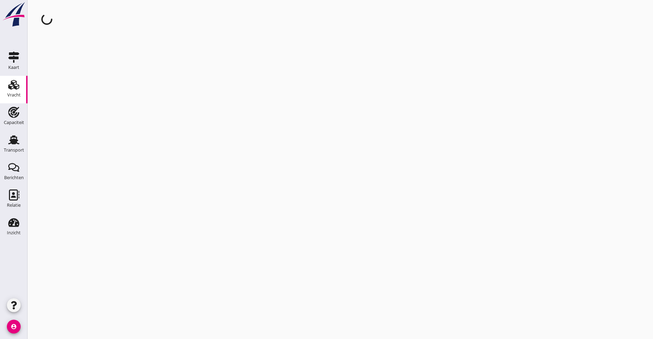
click at [102, 88] on div "cancel You are impersonating another user." at bounding box center [341, 169] width 626 height 339
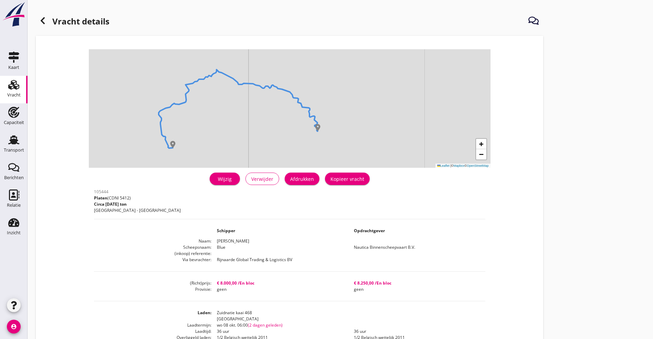
click at [94, 204] on p "Circa [DATE] ton" at bounding box center [137, 204] width 87 height 6
click at [46, 17] on icon at bounding box center [43, 21] width 8 height 8
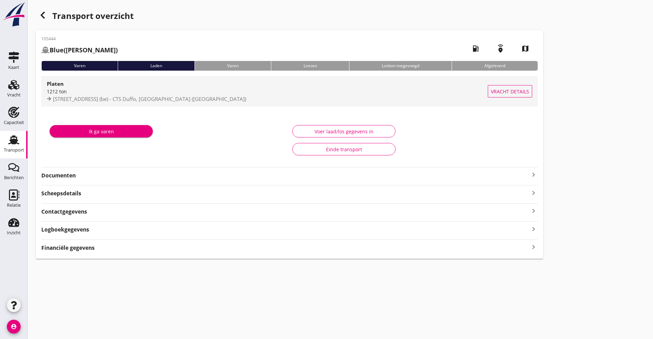
click at [70, 91] on div "1212 ton" at bounding box center [267, 91] width 441 height 7
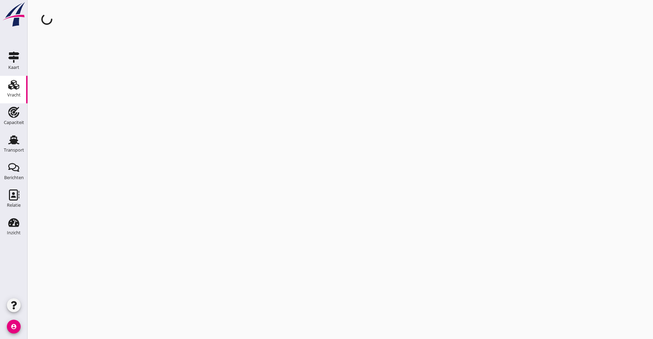
click at [70, 91] on div "cancel You are impersonating another user." at bounding box center [341, 169] width 626 height 339
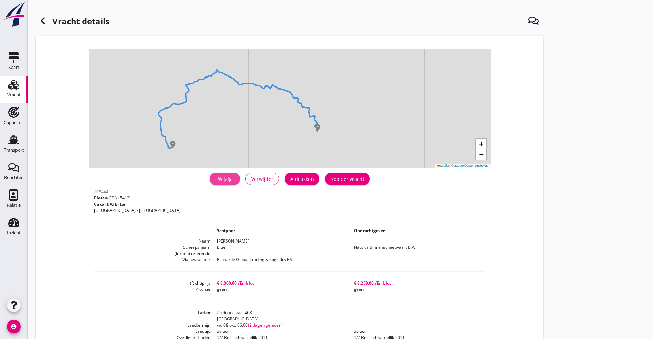
click at [215, 179] on div "Wijzig" at bounding box center [224, 178] width 19 height 7
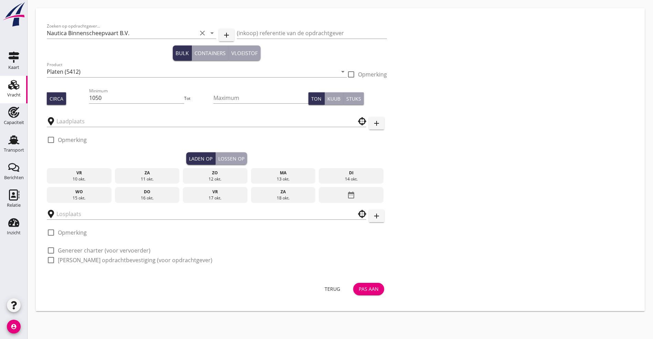
type input "Zuidnatie kaai 468"
type input "CTS Duffo"
checkbox input "true"
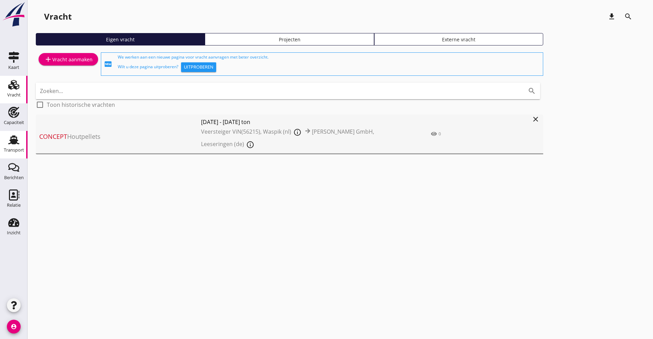
click at [17, 140] on use at bounding box center [13, 139] width 11 height 9
